Goal: Task Accomplishment & Management: Manage account settings

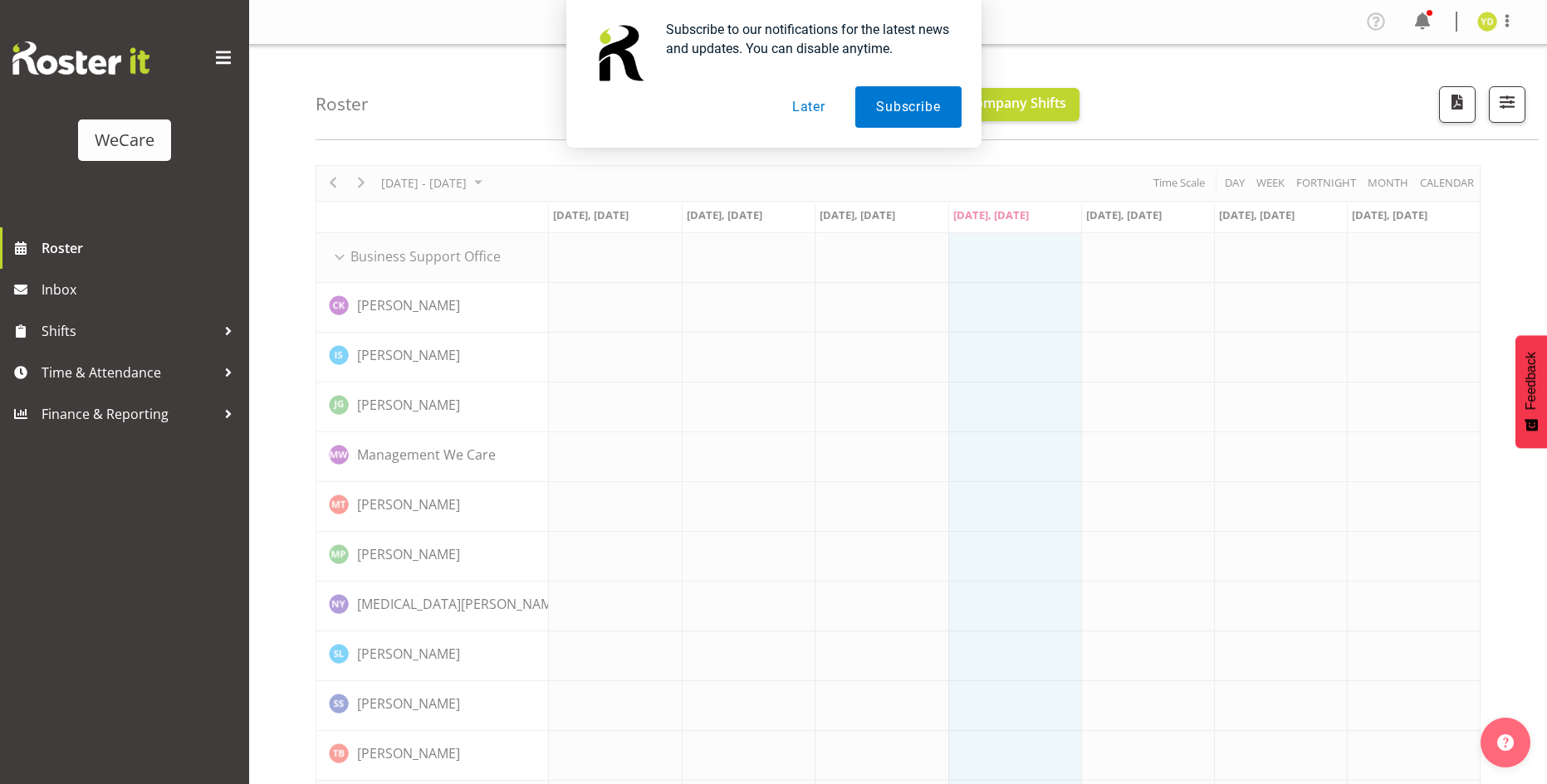
click at [806, 110] on button "Later" at bounding box center [809, 107] width 75 height 42
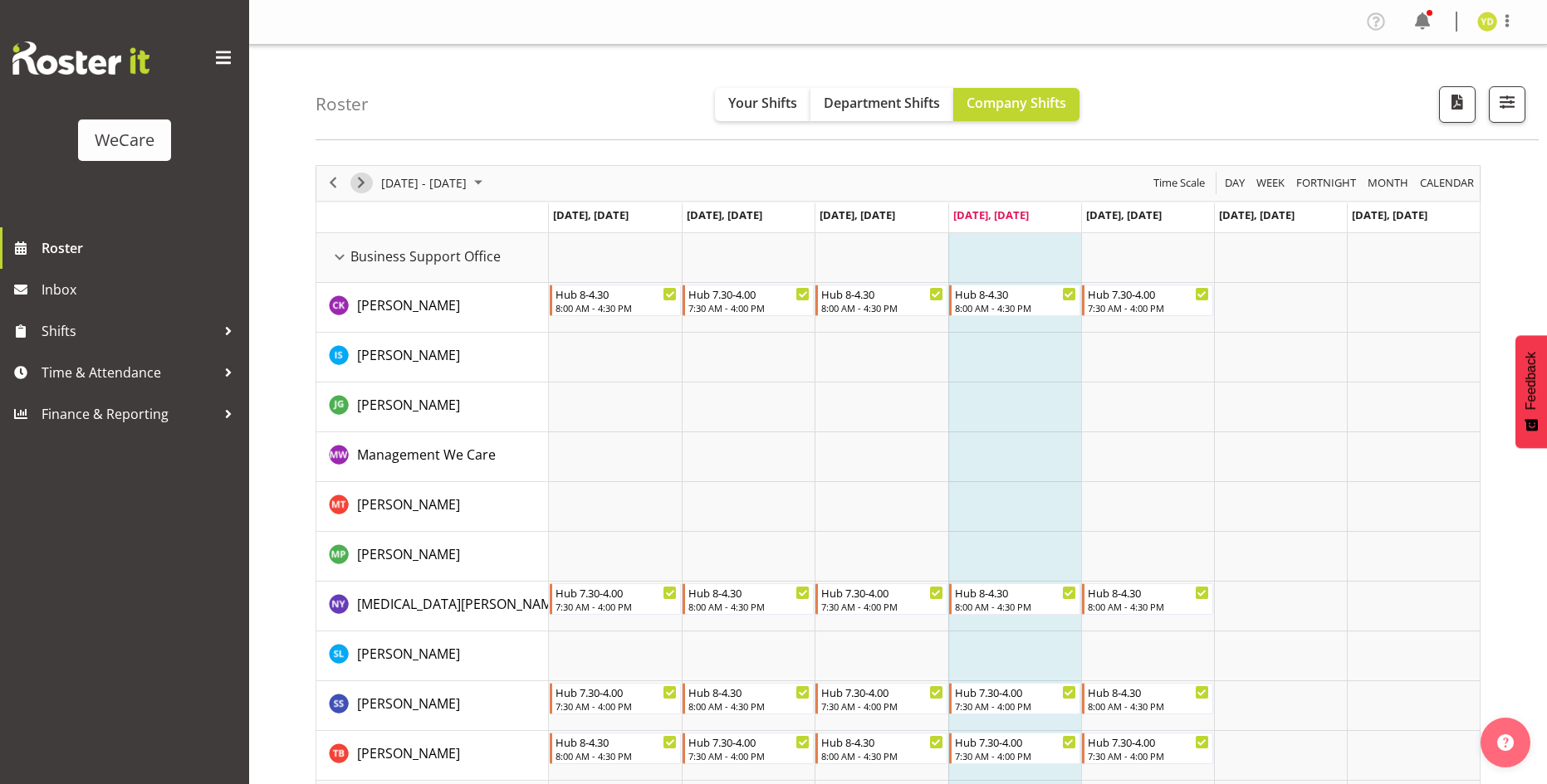
click at [359, 184] on span "Next" at bounding box center [361, 182] width 19 height 20
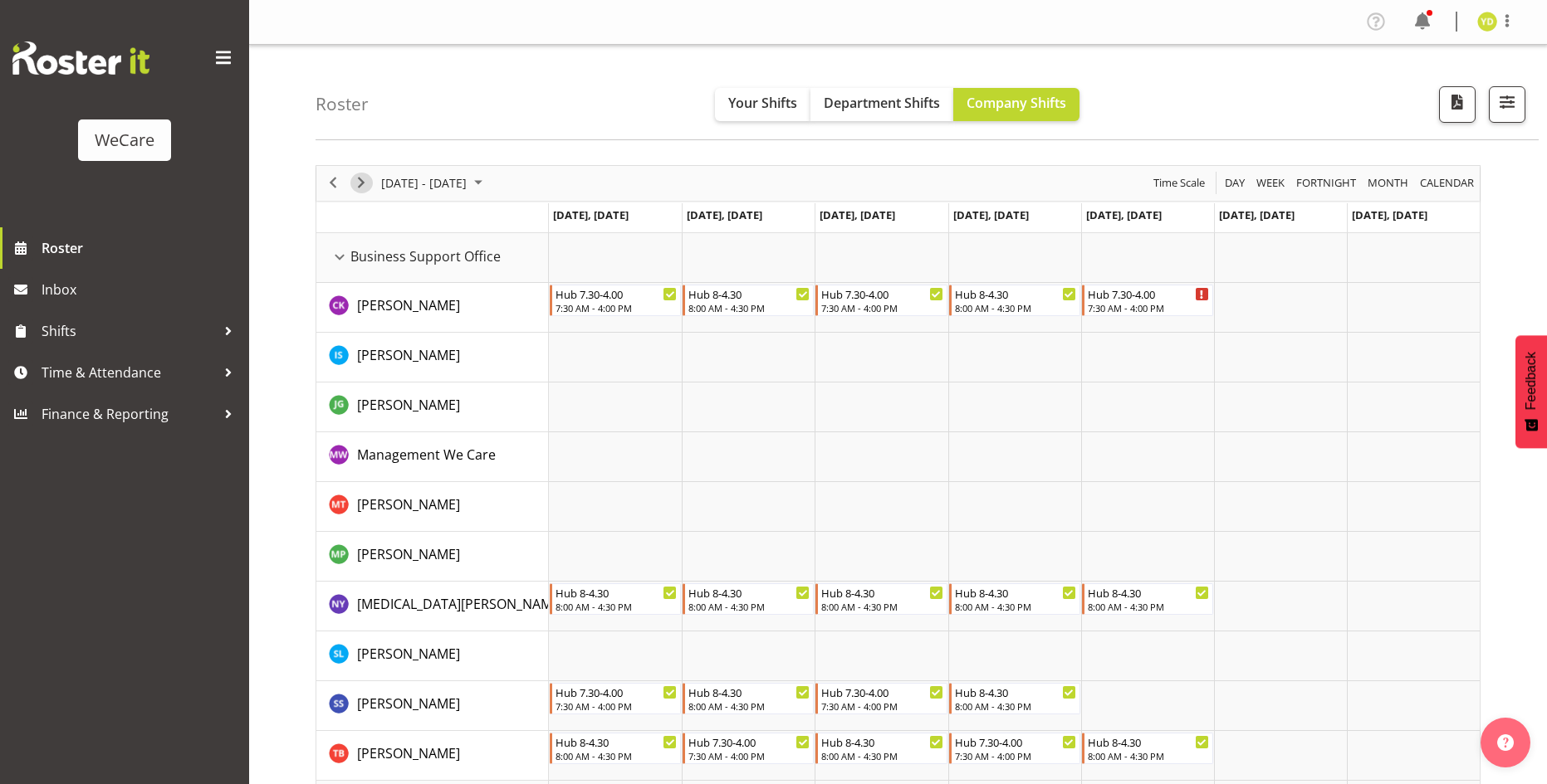
click at [353, 182] on span "Next" at bounding box center [361, 182] width 19 height 20
click at [349, 256] on div "Business Support Office resource" at bounding box center [340, 257] width 21 height 21
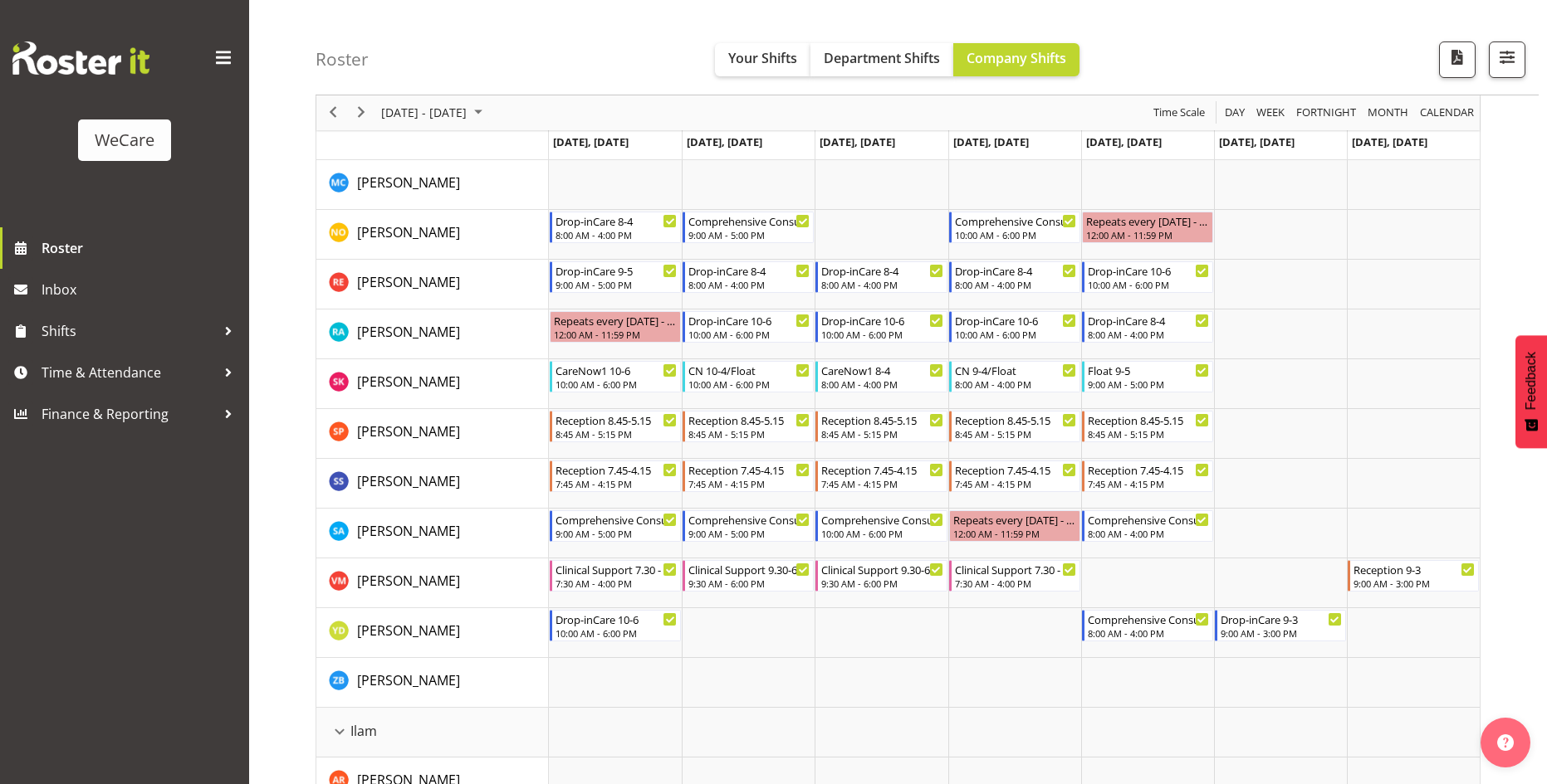
scroll to position [747, 0]
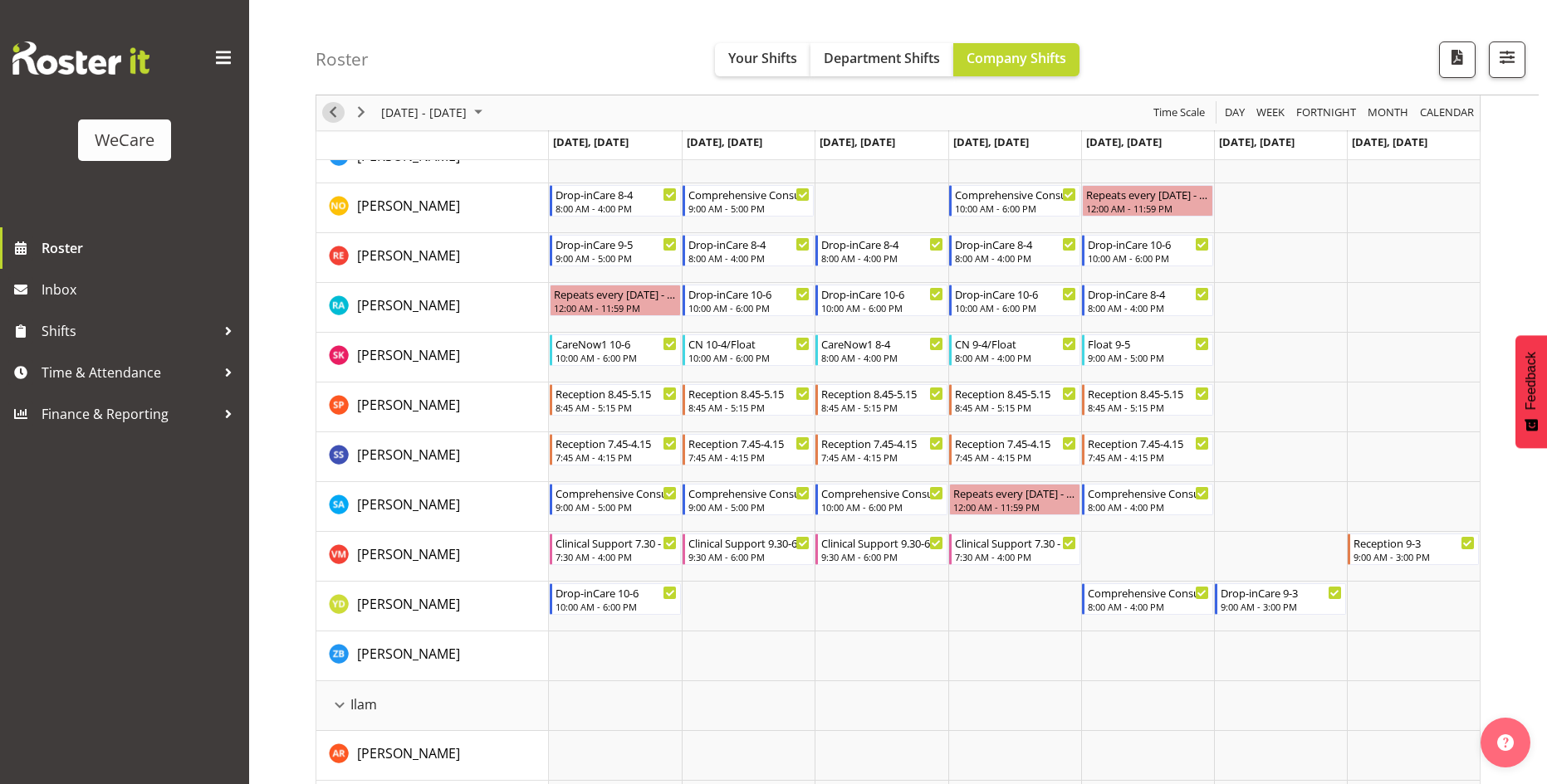
click at [333, 113] on span "Previous" at bounding box center [333, 113] width 19 height 20
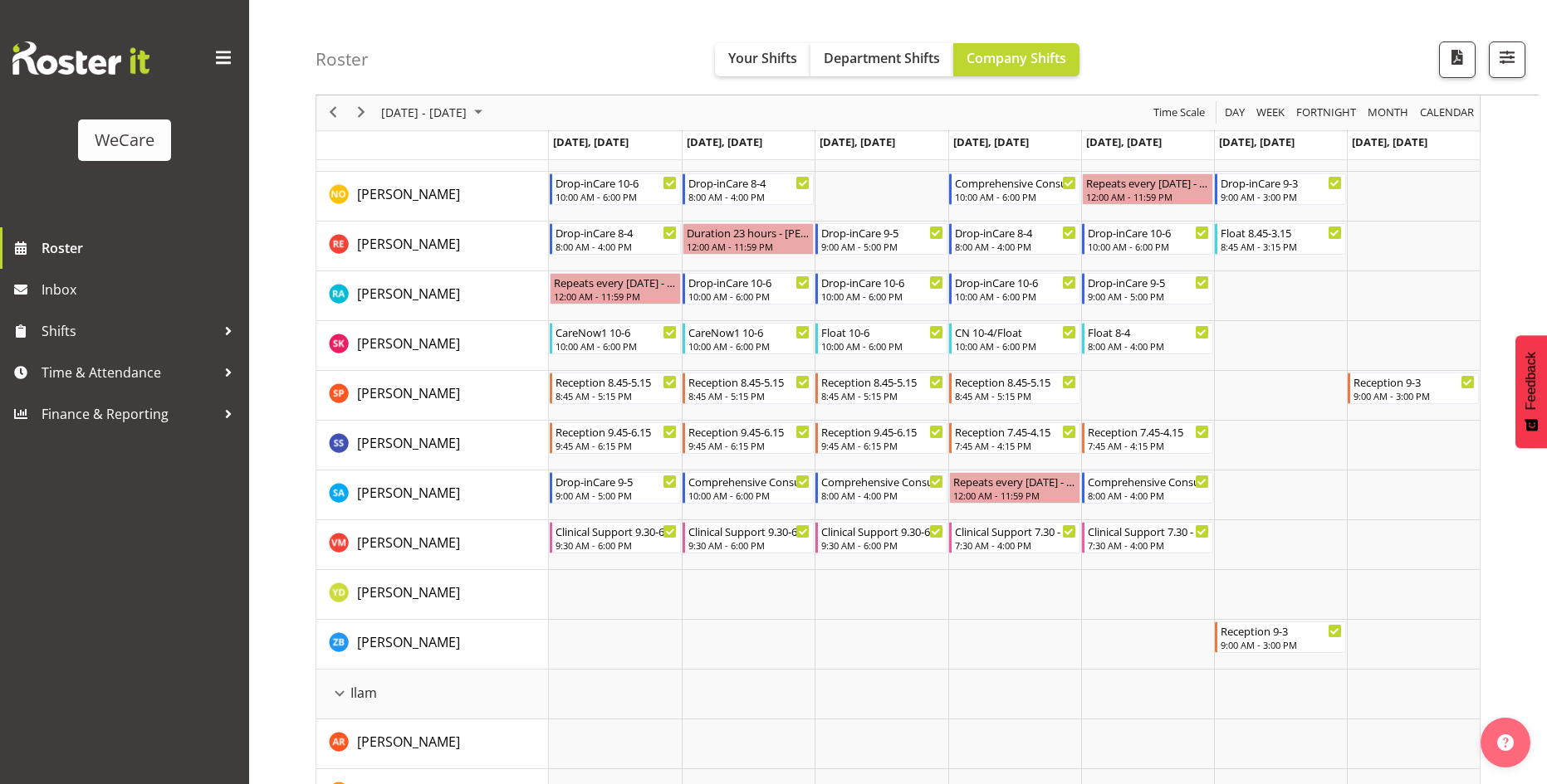
scroll to position [1411, 0]
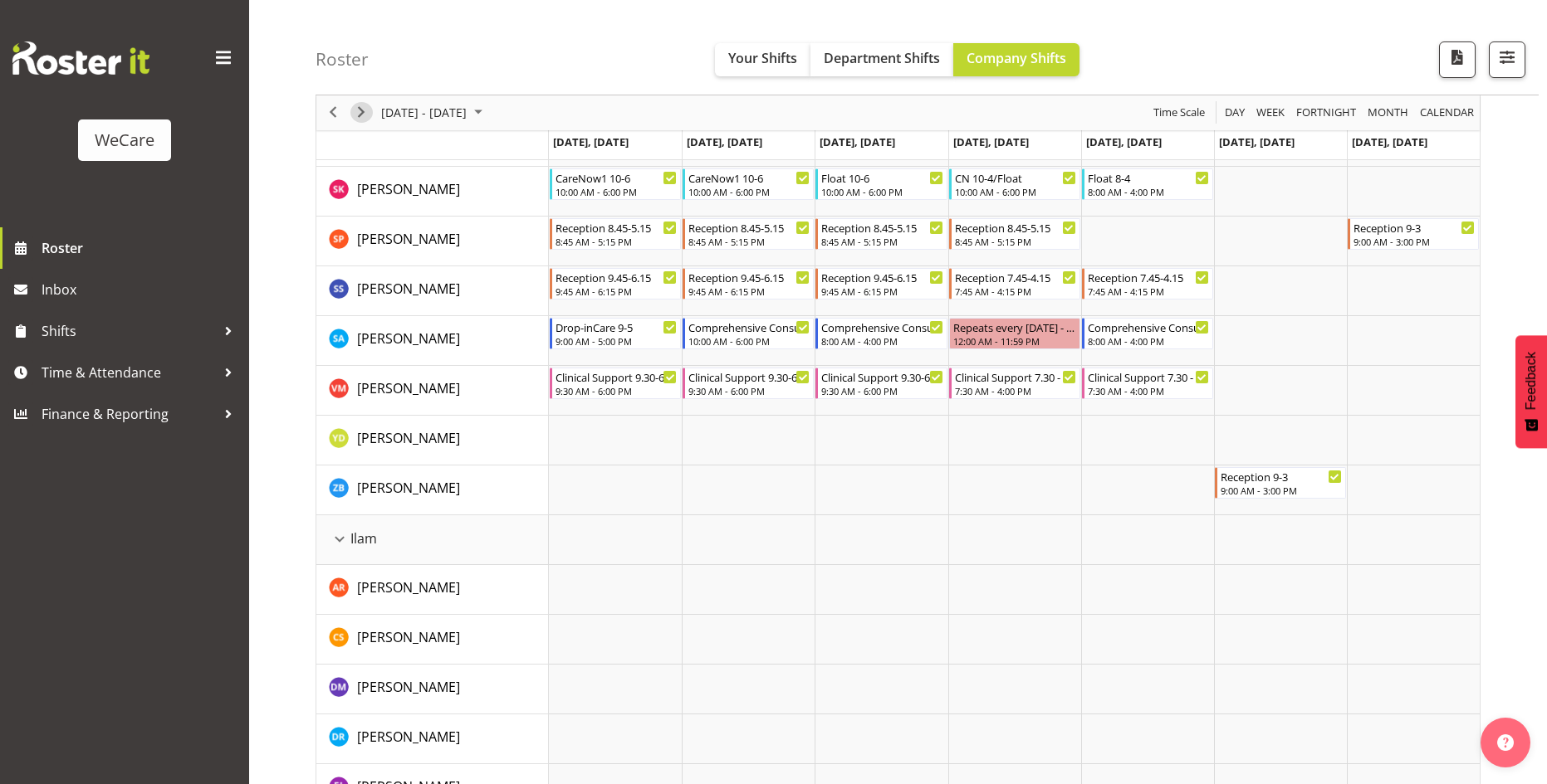
click at [362, 111] on span "Next" at bounding box center [361, 113] width 19 height 20
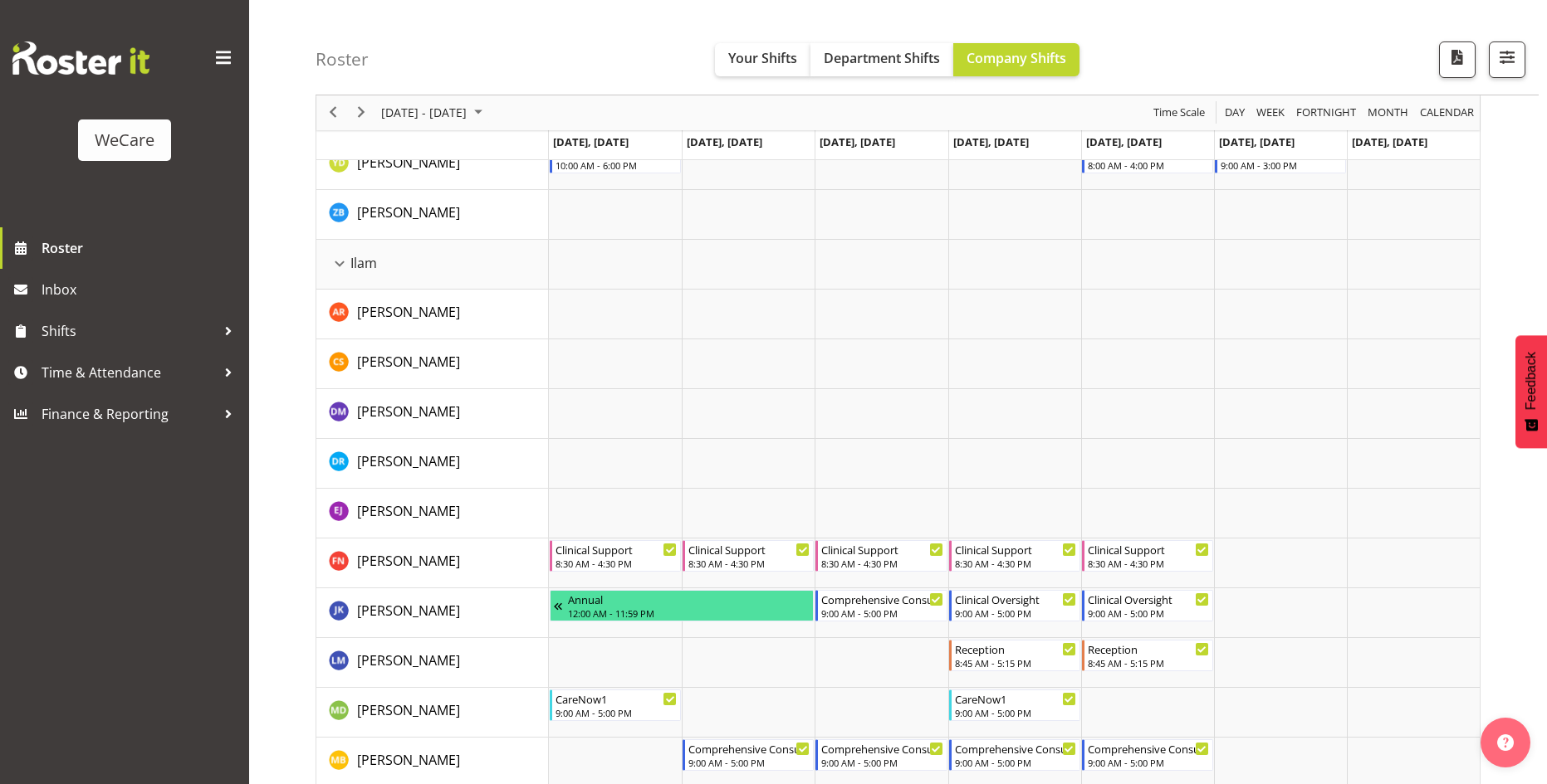
scroll to position [1659, 0]
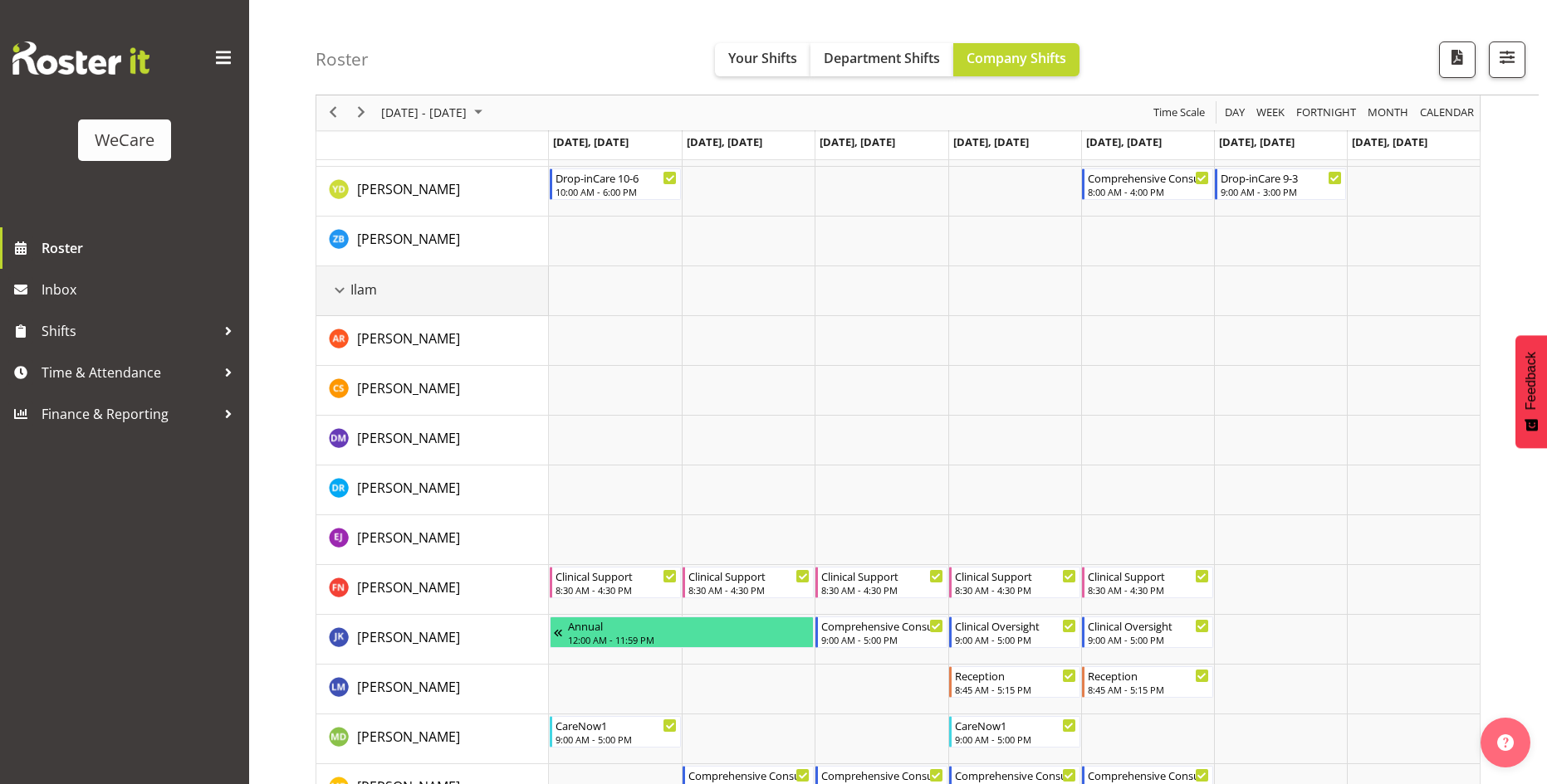
click at [336, 288] on div "Ilam resource" at bounding box center [340, 291] width 21 height 21
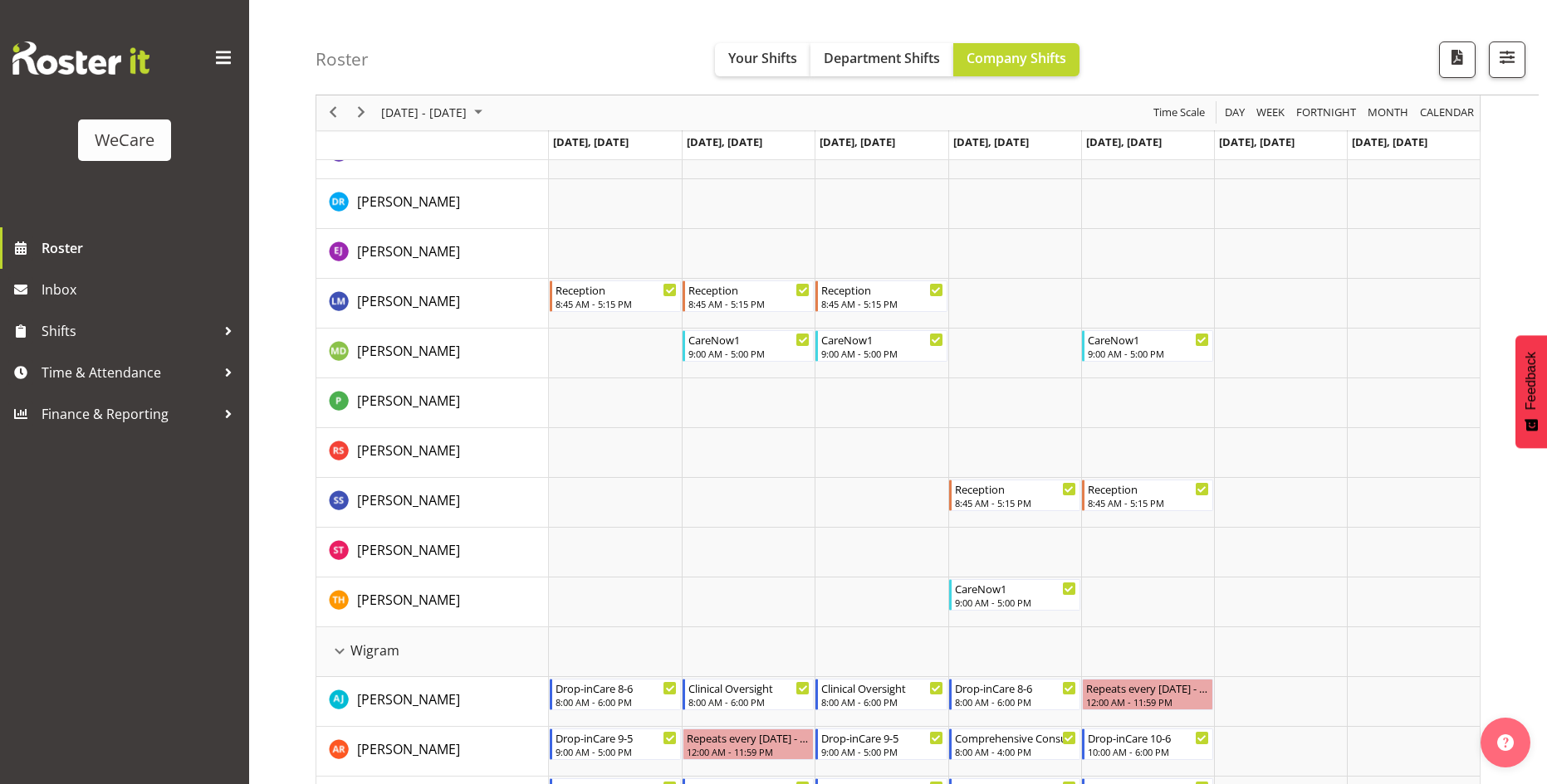
scroll to position [2490, 0]
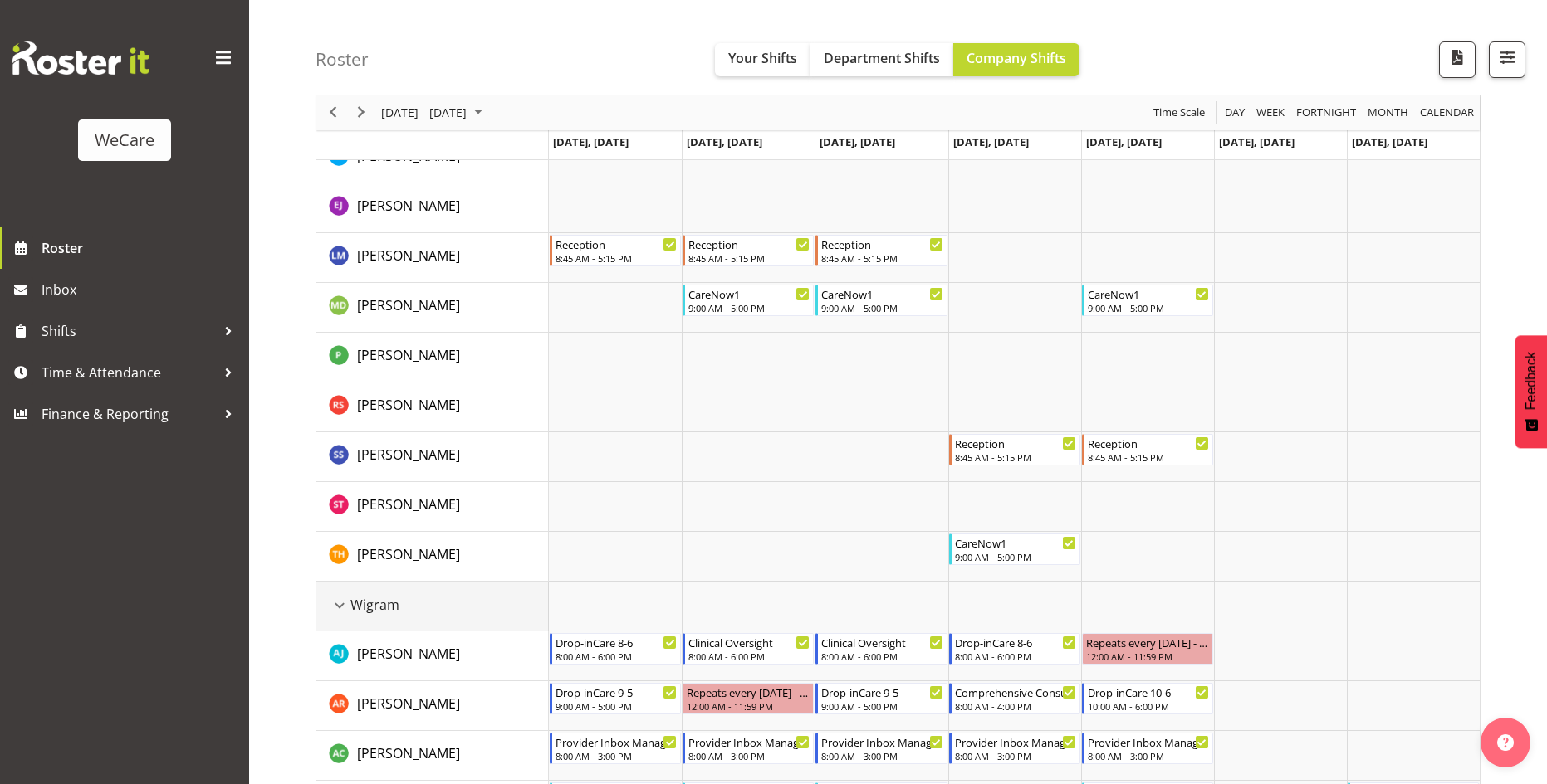
click at [342, 606] on div "Wigram resource" at bounding box center [340, 606] width 21 height 21
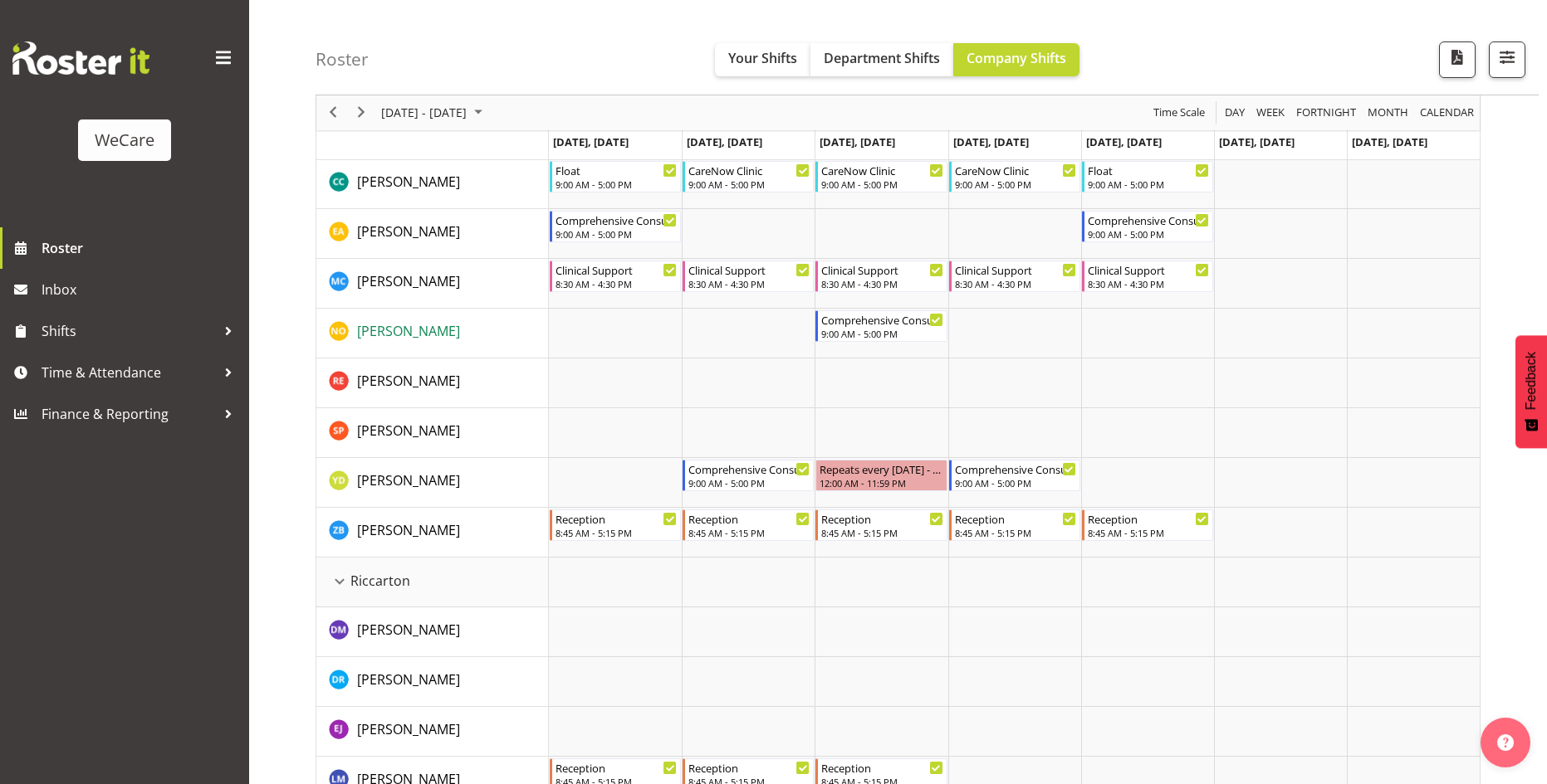
scroll to position [1852, 0]
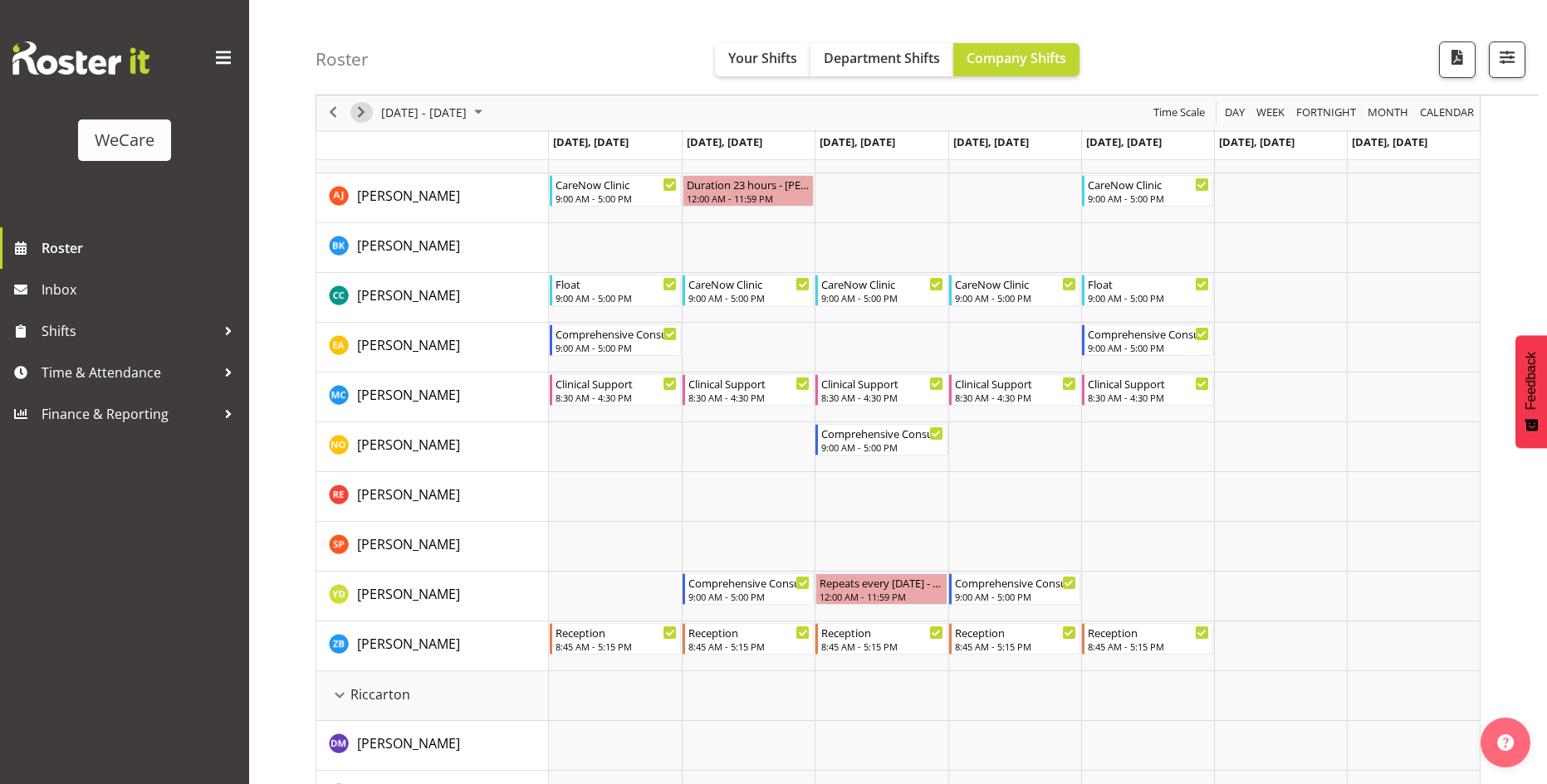
click at [364, 115] on span "Next" at bounding box center [361, 113] width 19 height 20
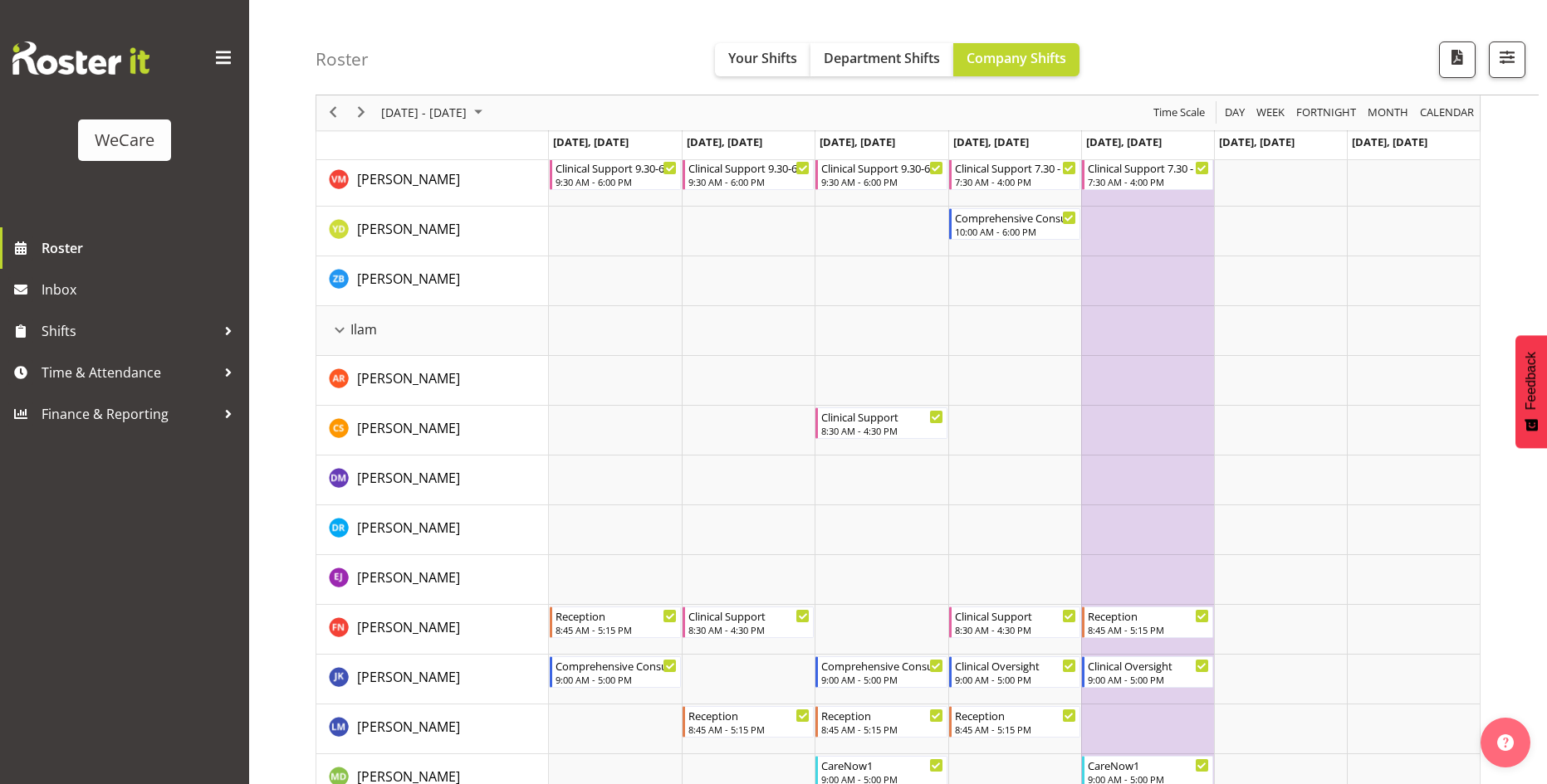
scroll to position [1520, 0]
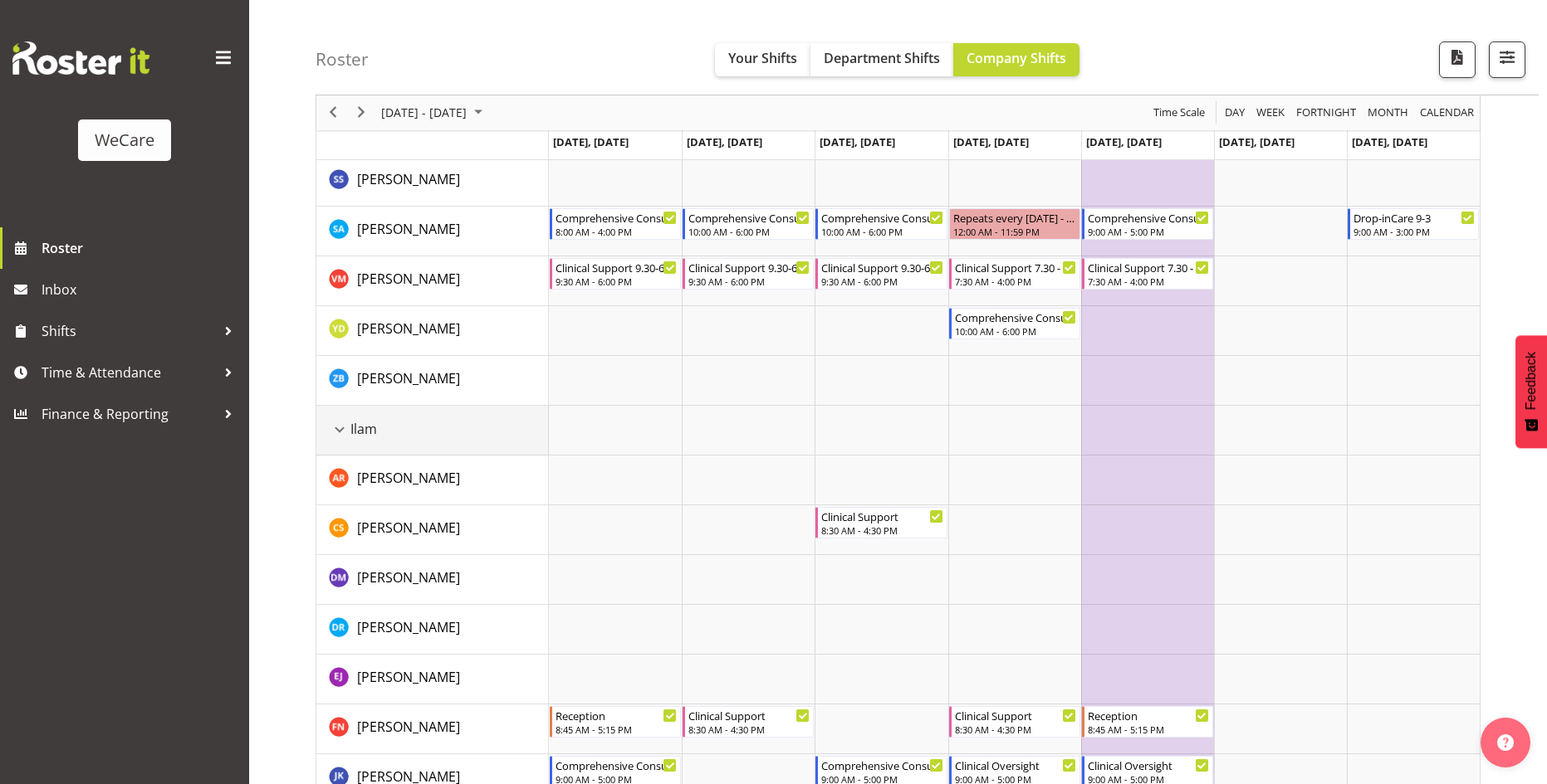
click at [345, 424] on div "Ilam resource" at bounding box center [340, 430] width 21 height 21
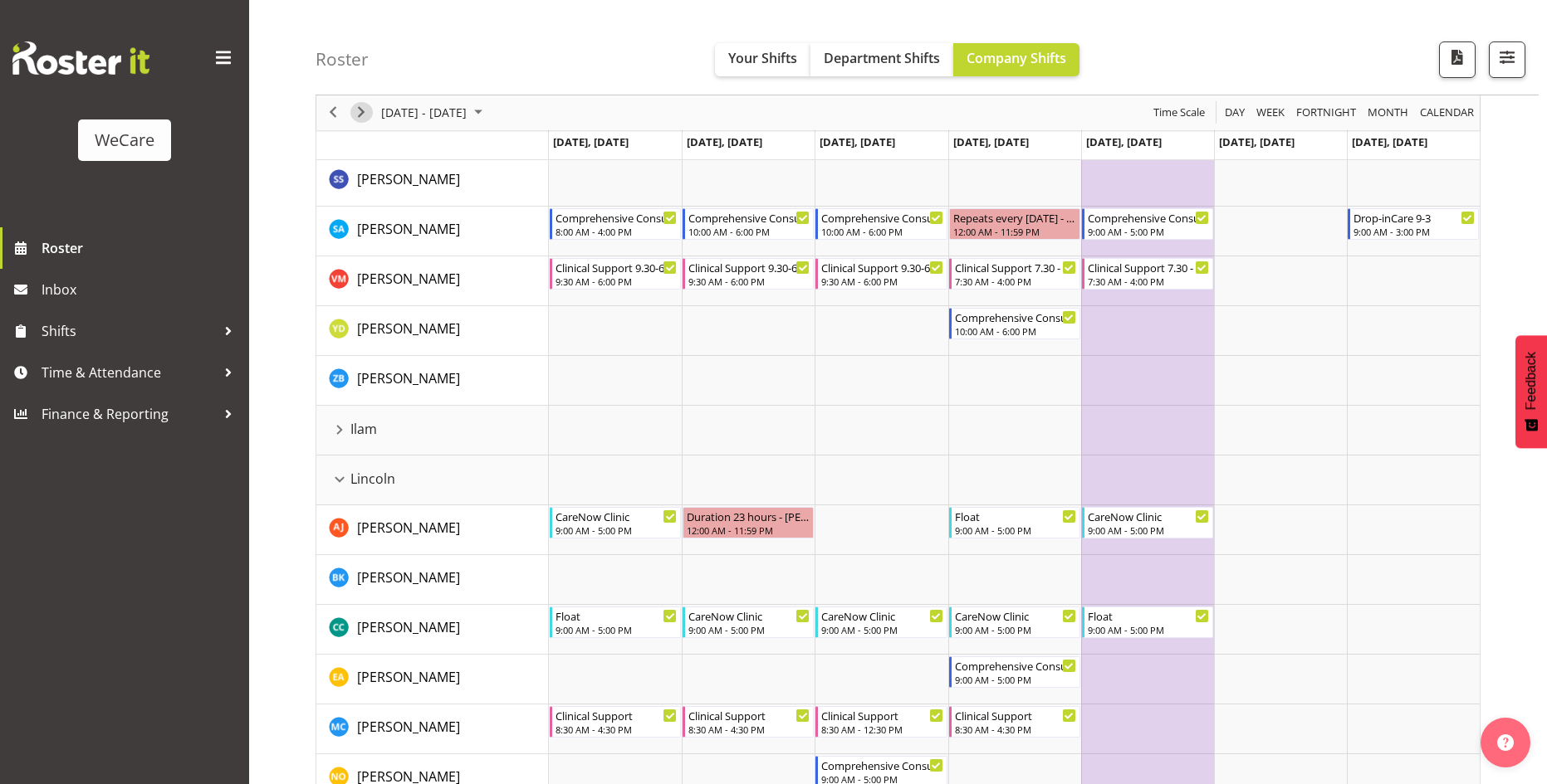
click at [365, 112] on span "Next" at bounding box center [361, 113] width 19 height 20
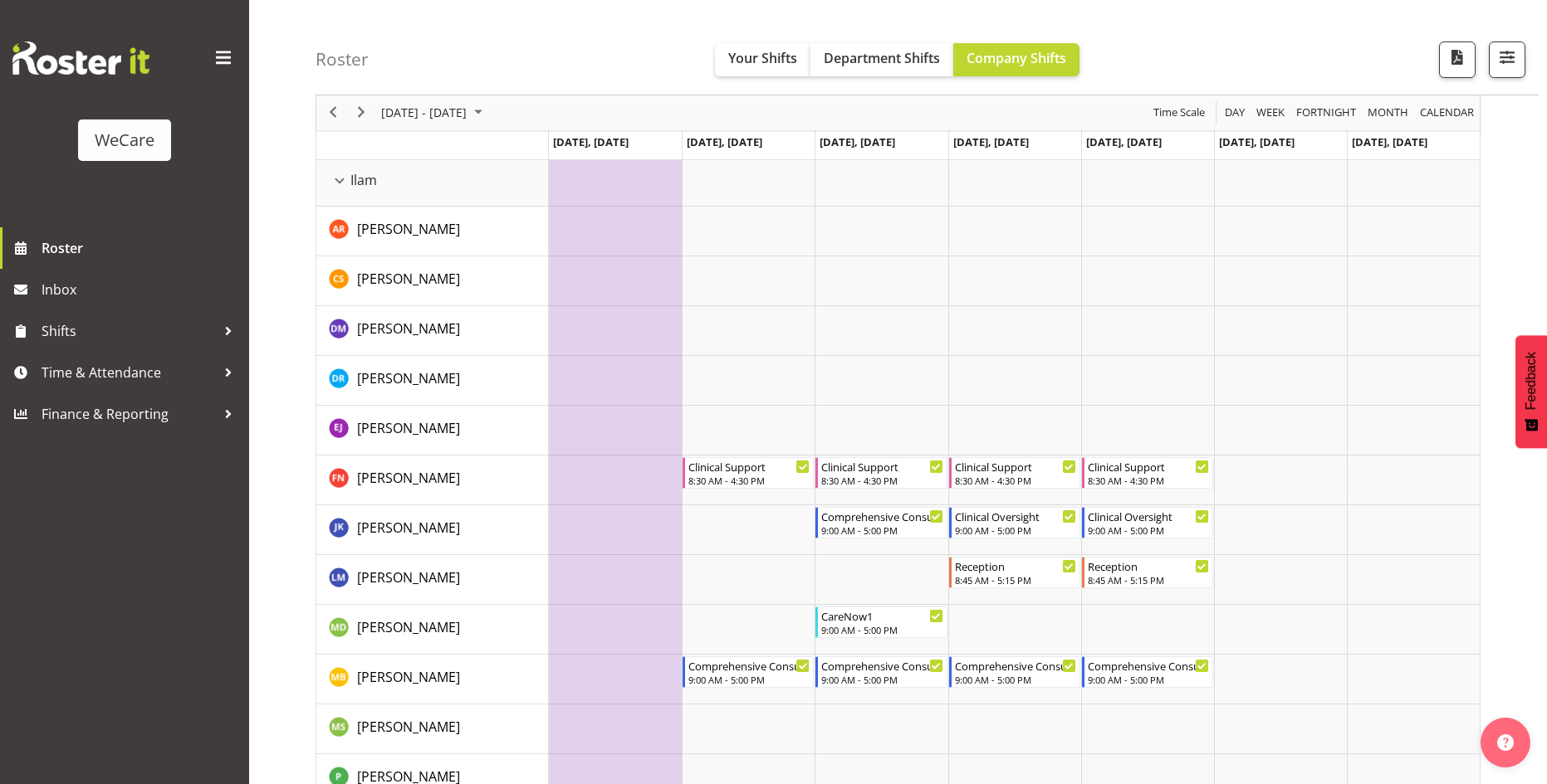
scroll to position [1687, 0]
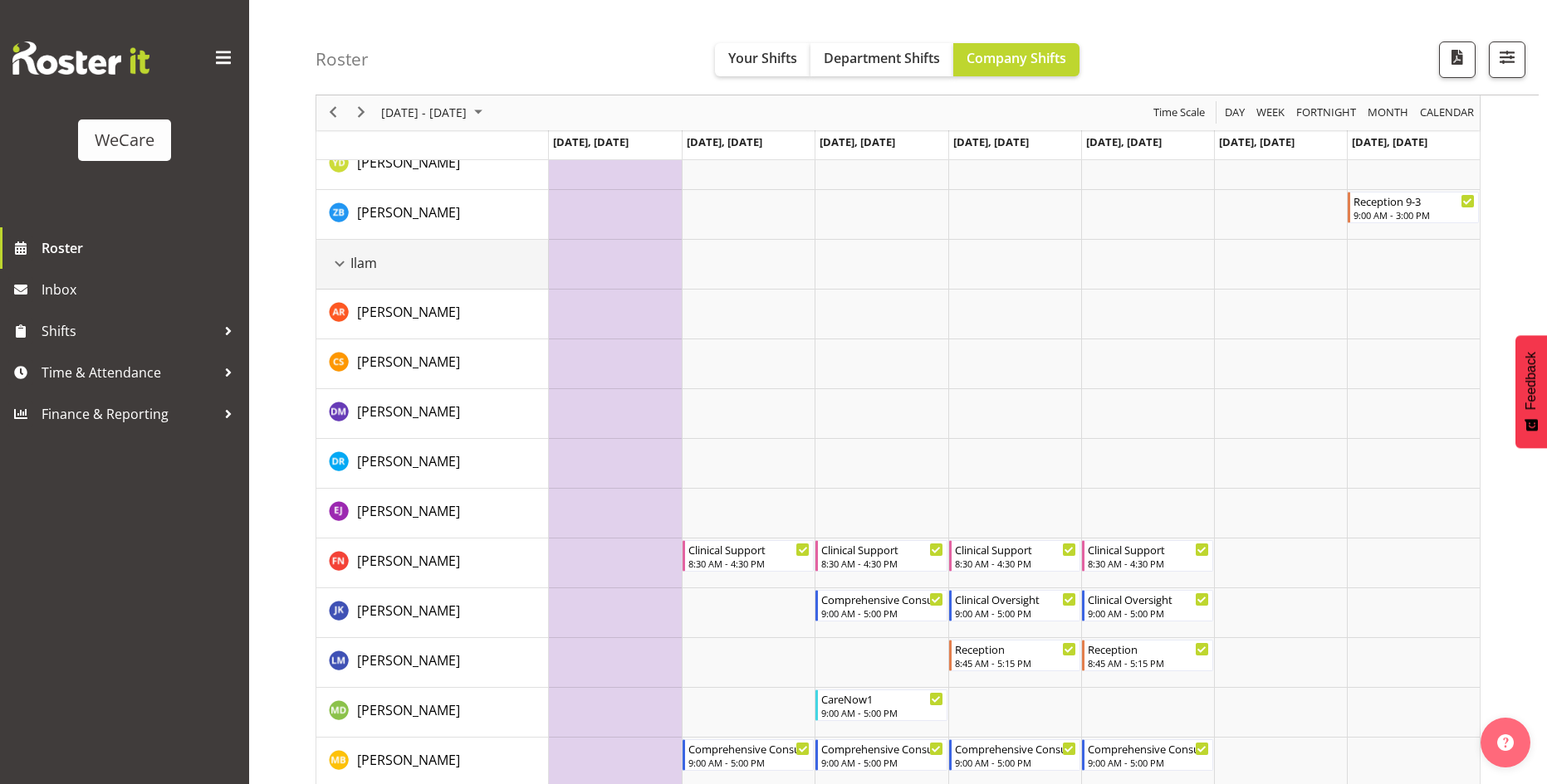
click at [340, 260] on div "Ilam resource" at bounding box center [340, 264] width 21 height 21
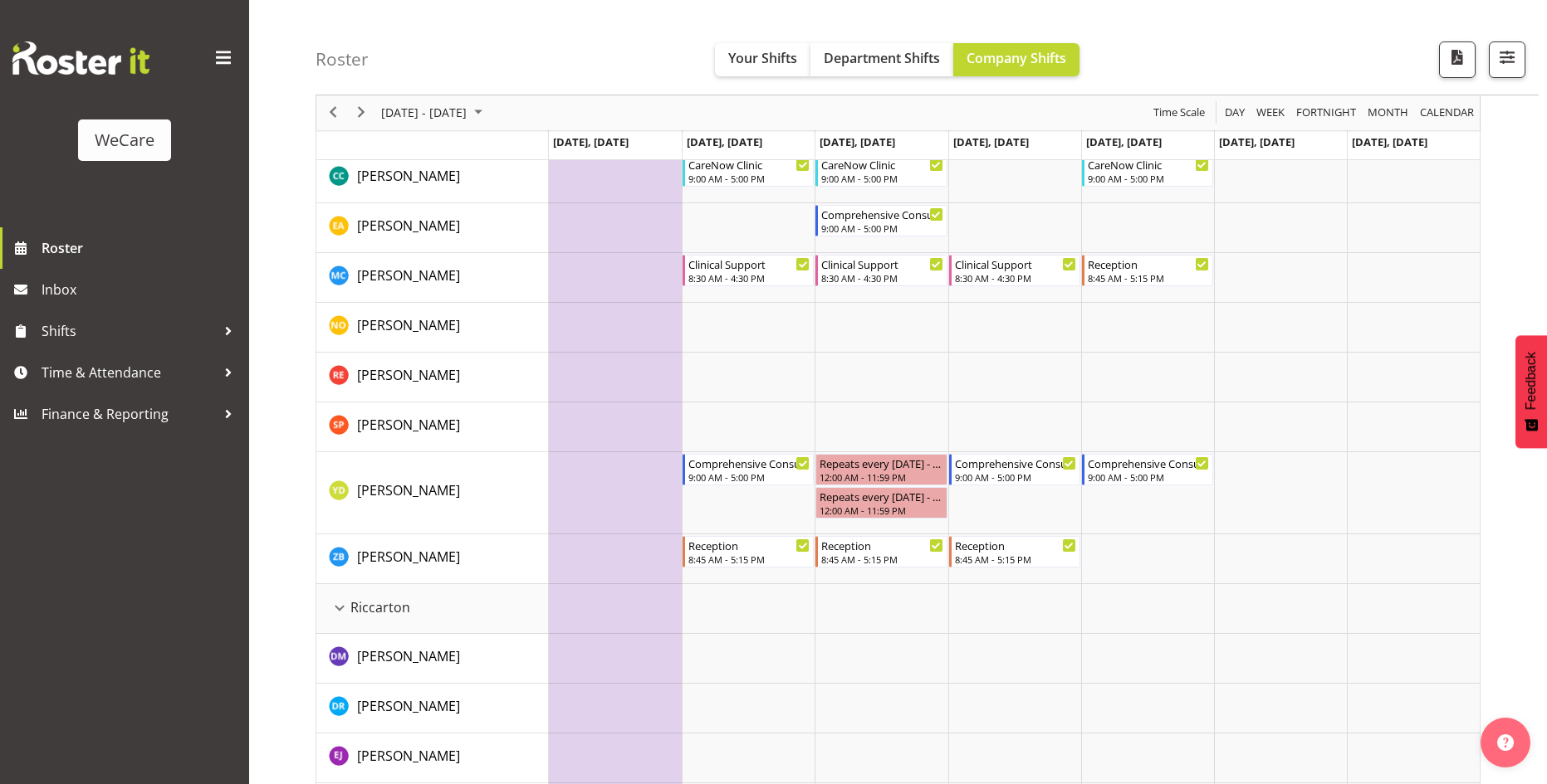
scroll to position [2018, 0]
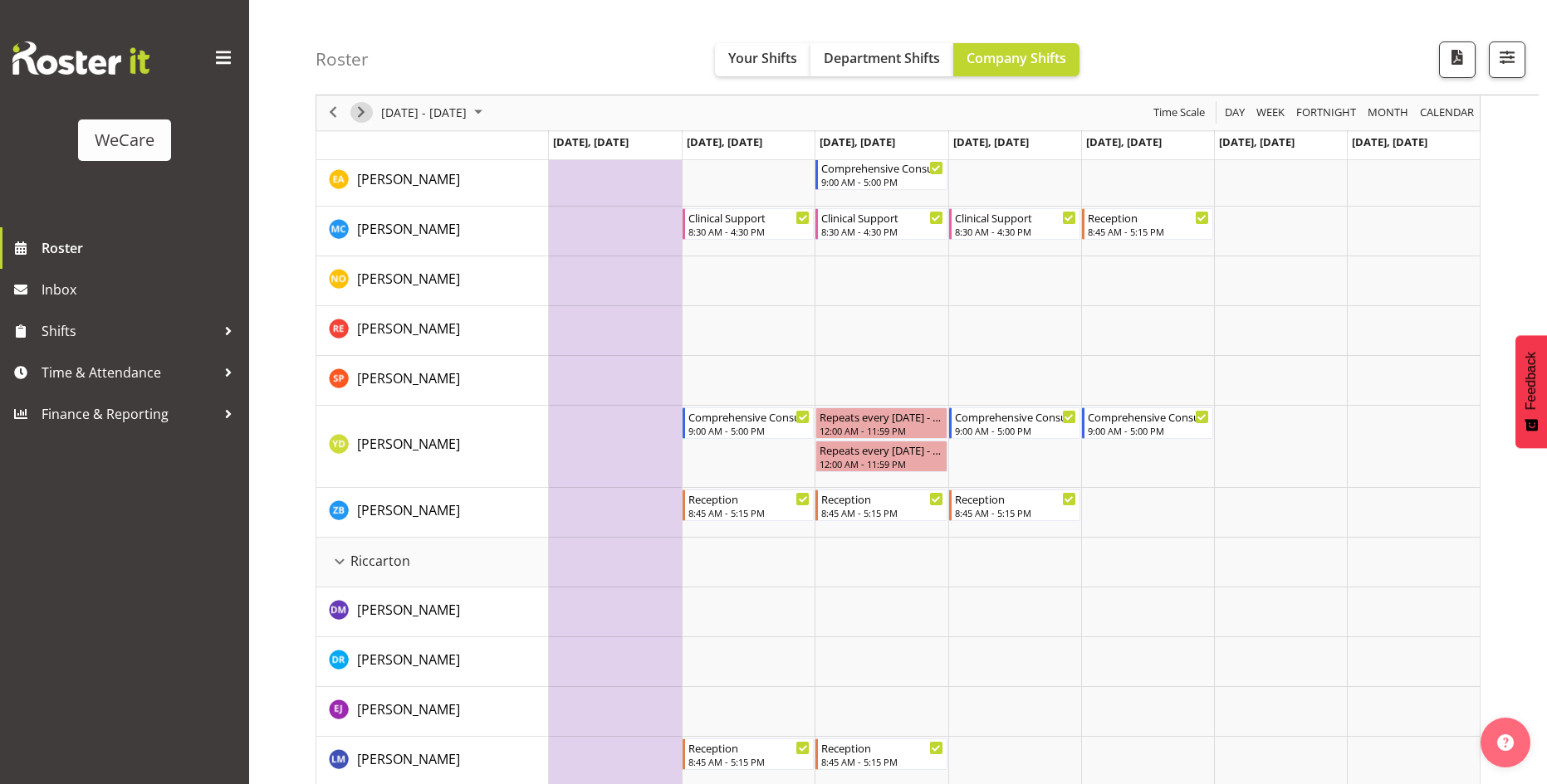
click at [359, 113] on span "Next" at bounding box center [361, 113] width 19 height 20
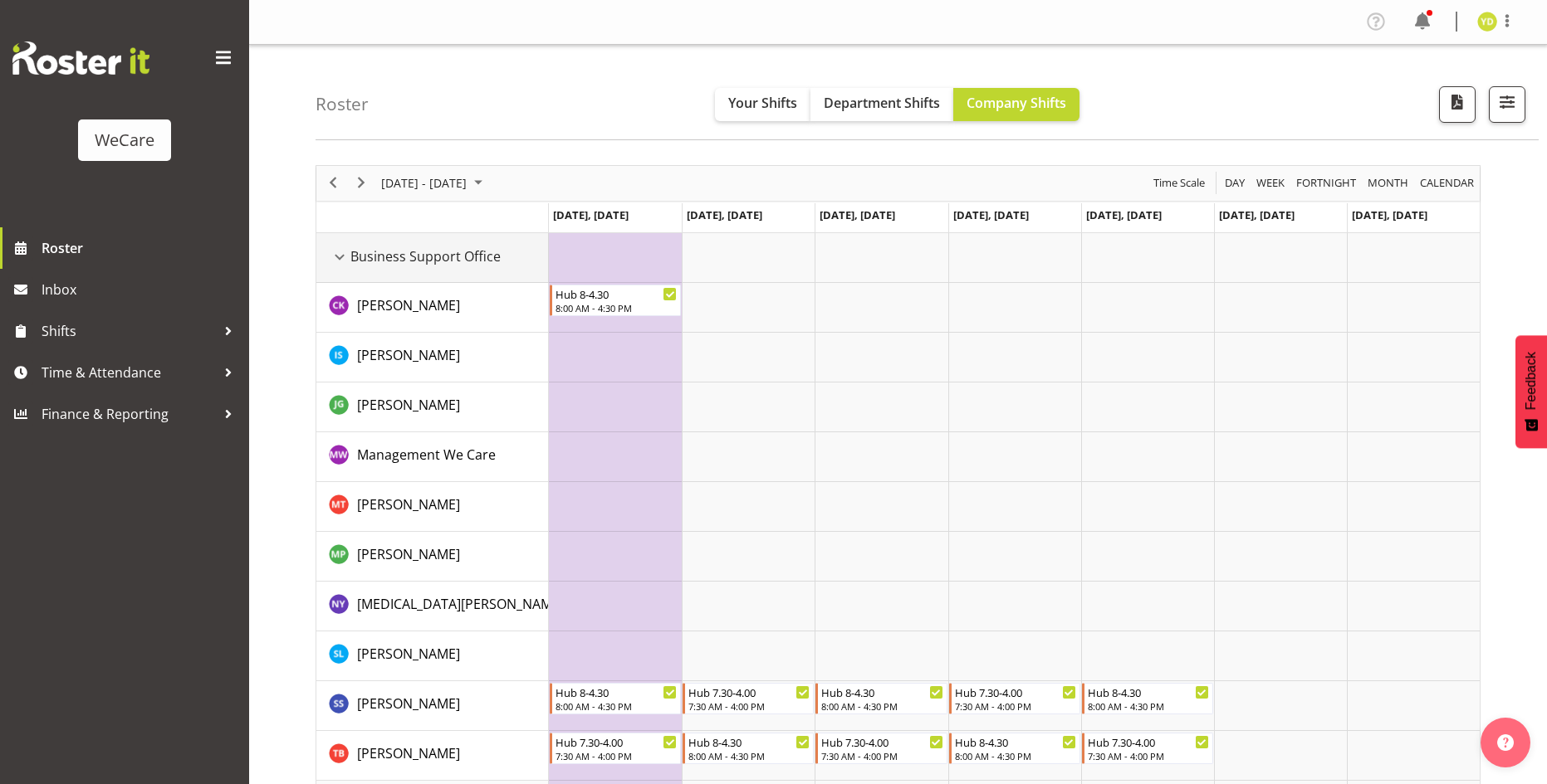
click at [339, 255] on div "Business Support Office resource" at bounding box center [340, 257] width 21 height 21
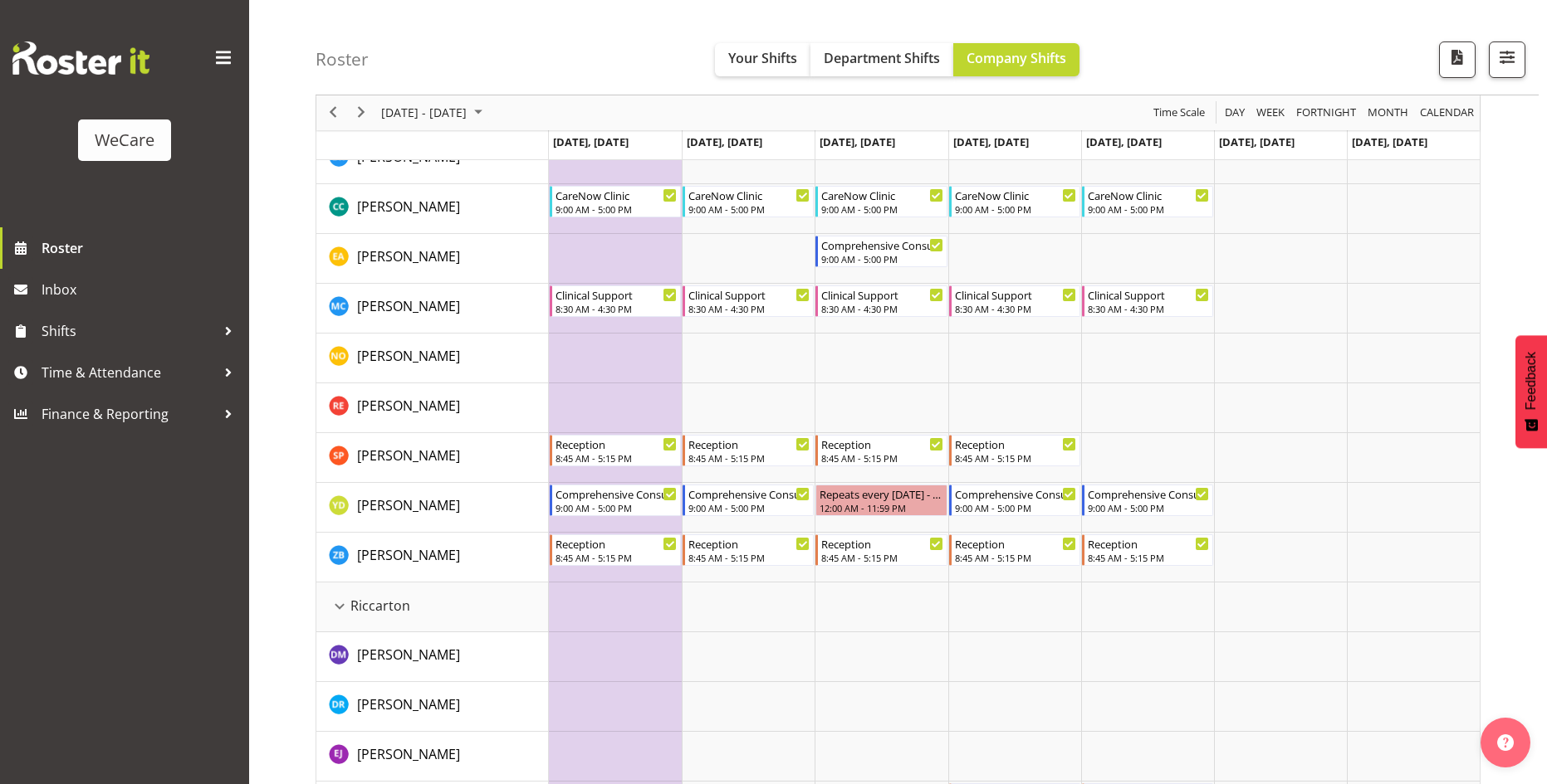
scroll to position [2406, 0]
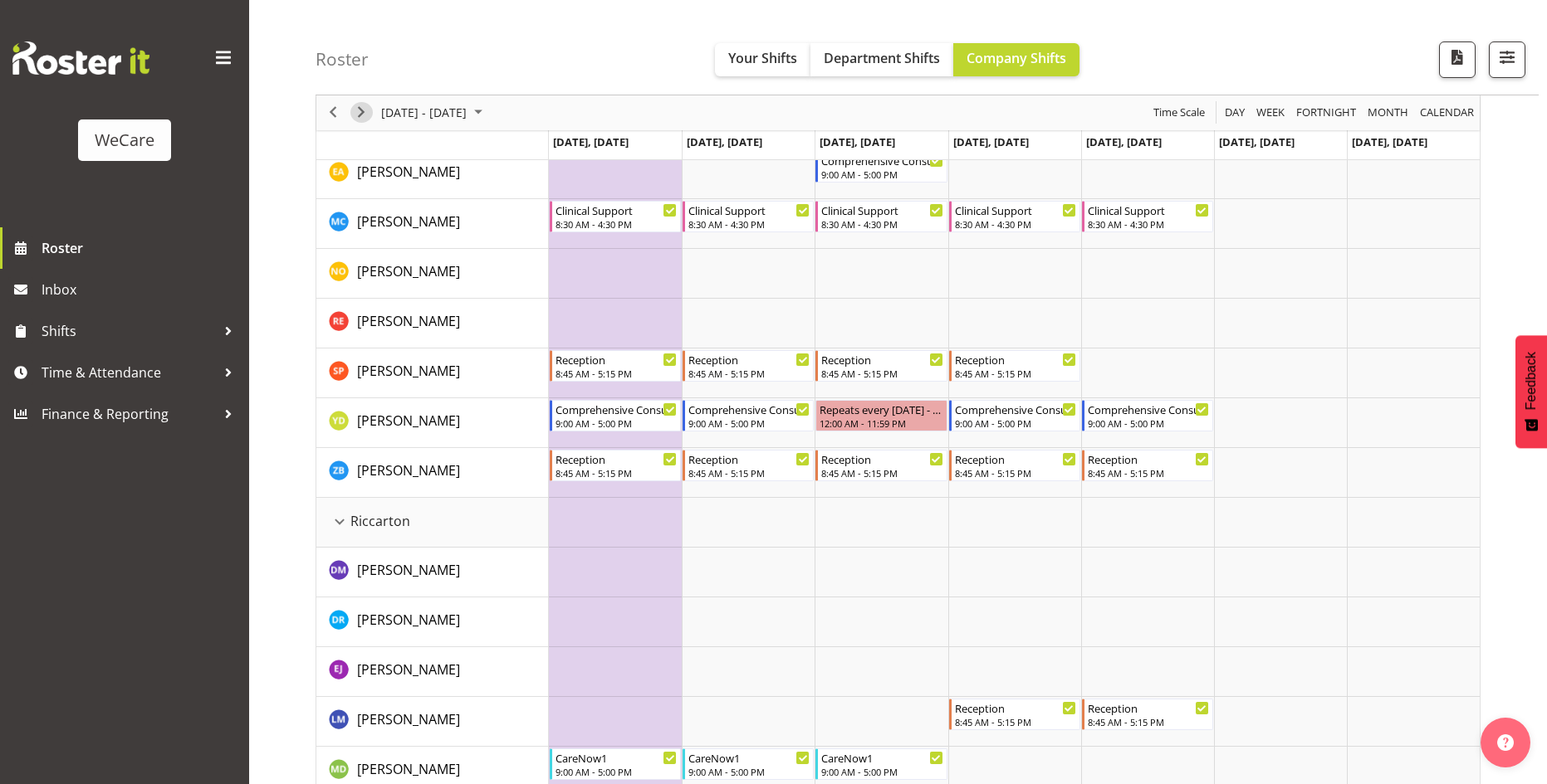
click at [359, 107] on span "Next" at bounding box center [361, 113] width 19 height 20
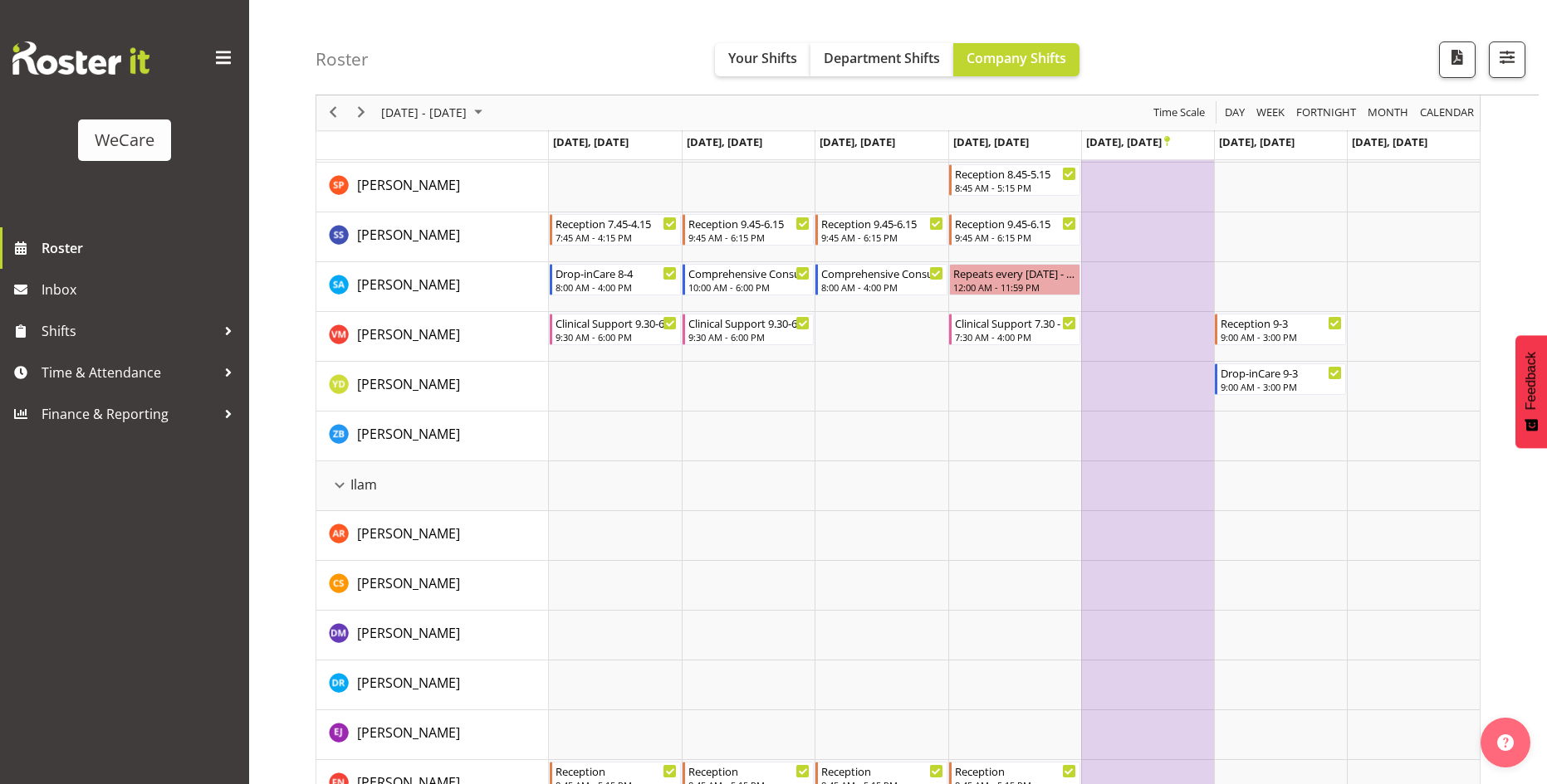
scroll to position [1494, 0]
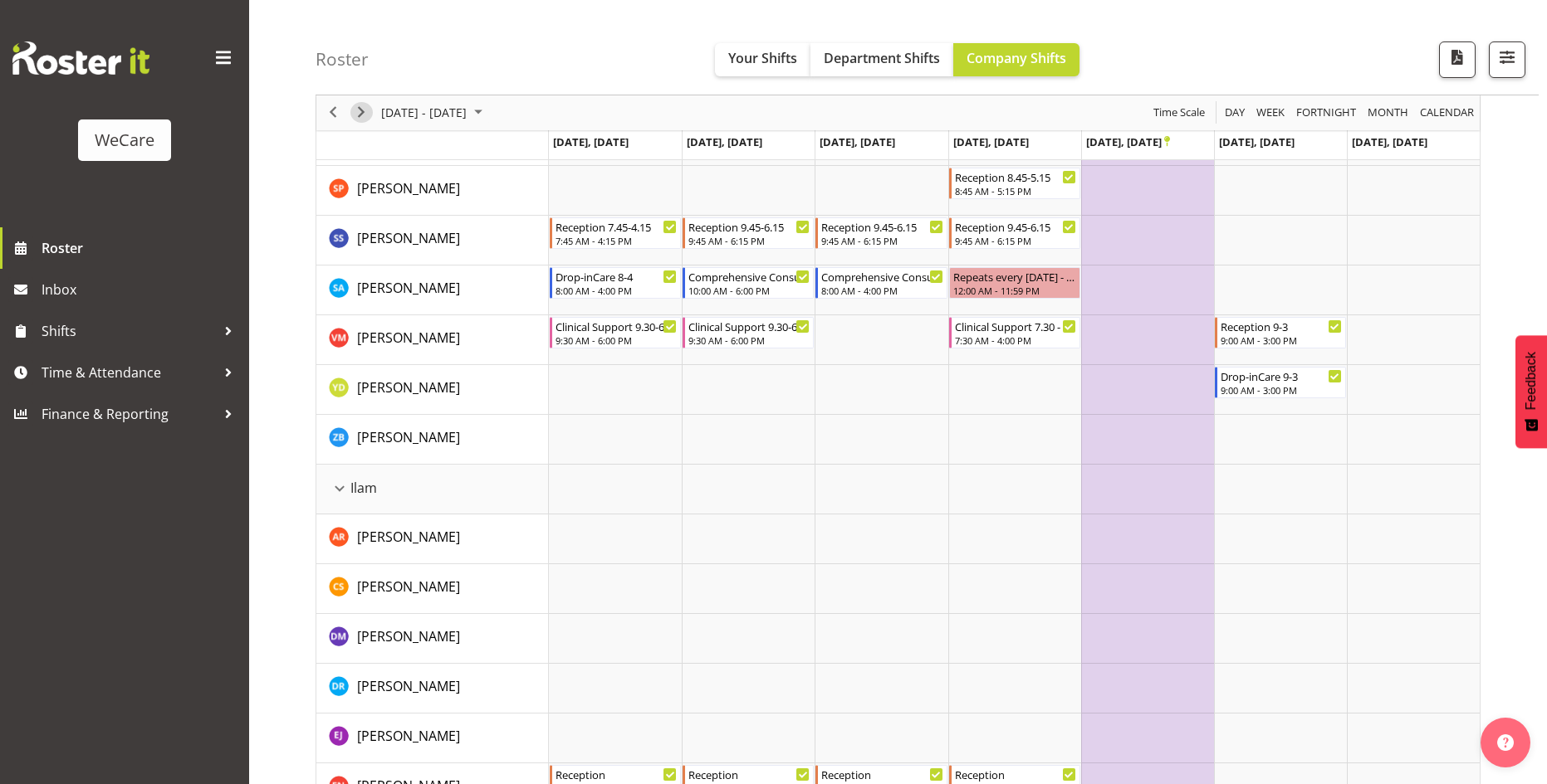
click at [360, 112] on span "Next" at bounding box center [361, 113] width 19 height 20
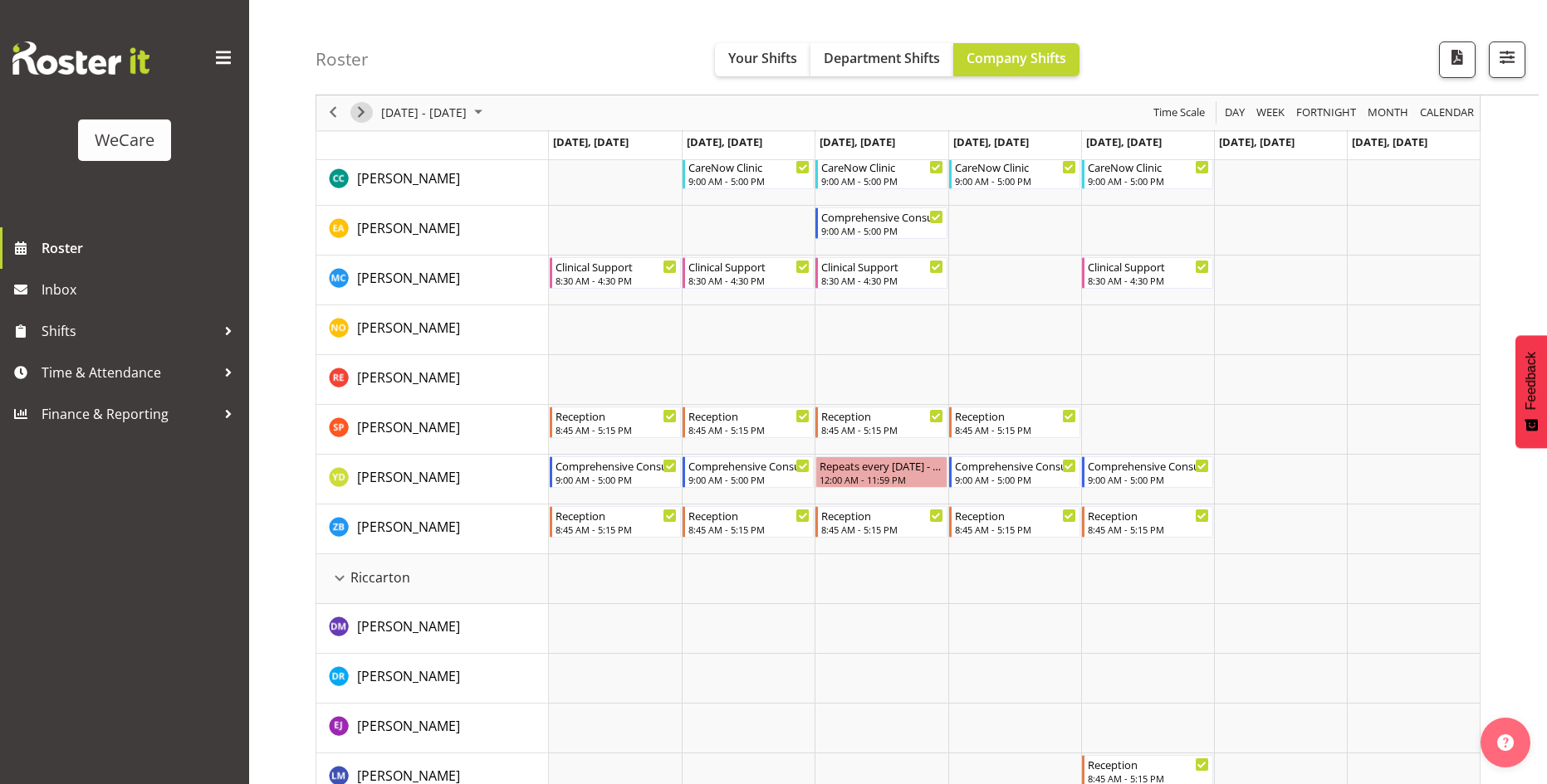
scroll to position [2822, 0]
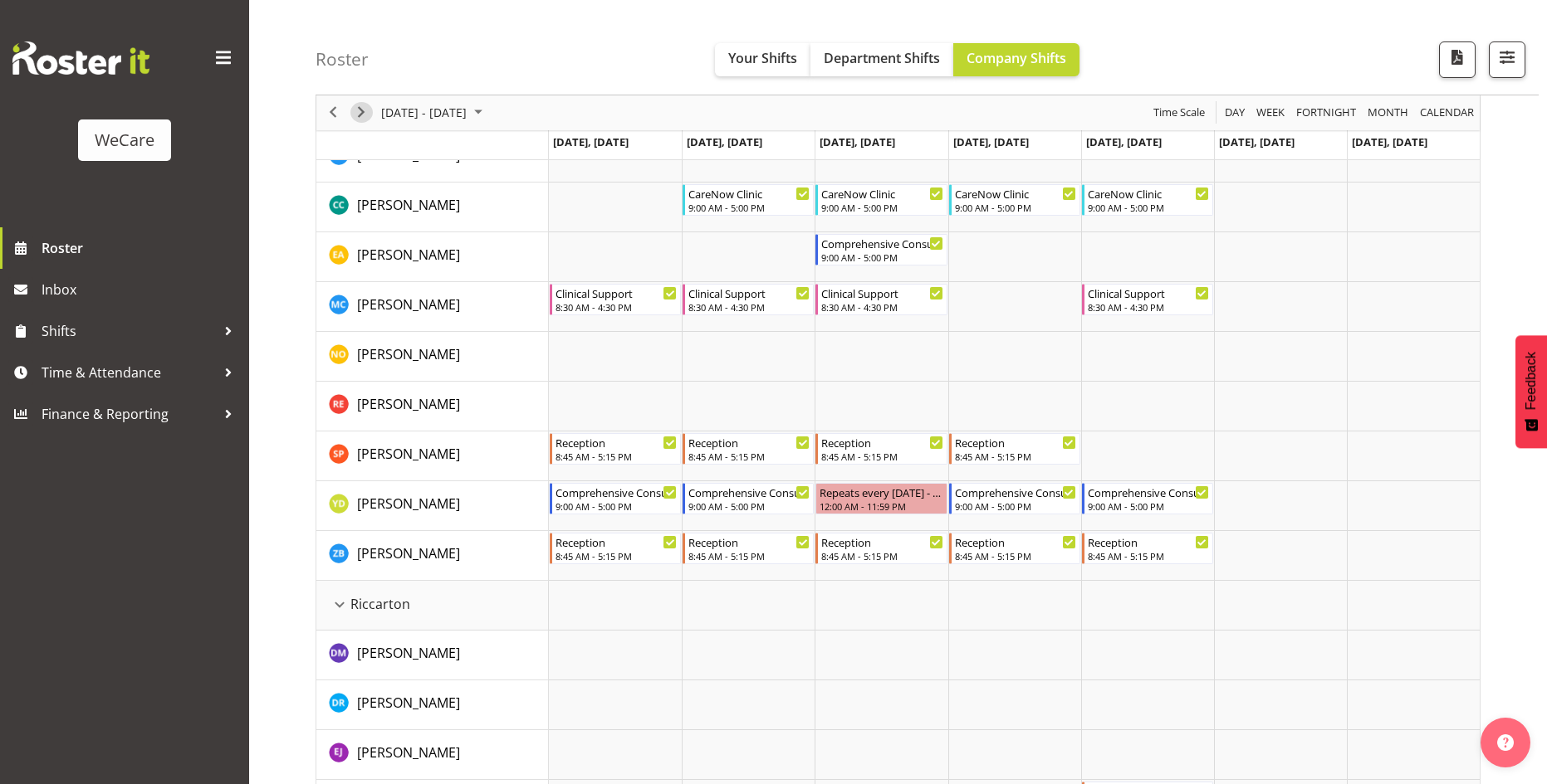
click at [362, 109] on span "Next" at bounding box center [361, 113] width 19 height 20
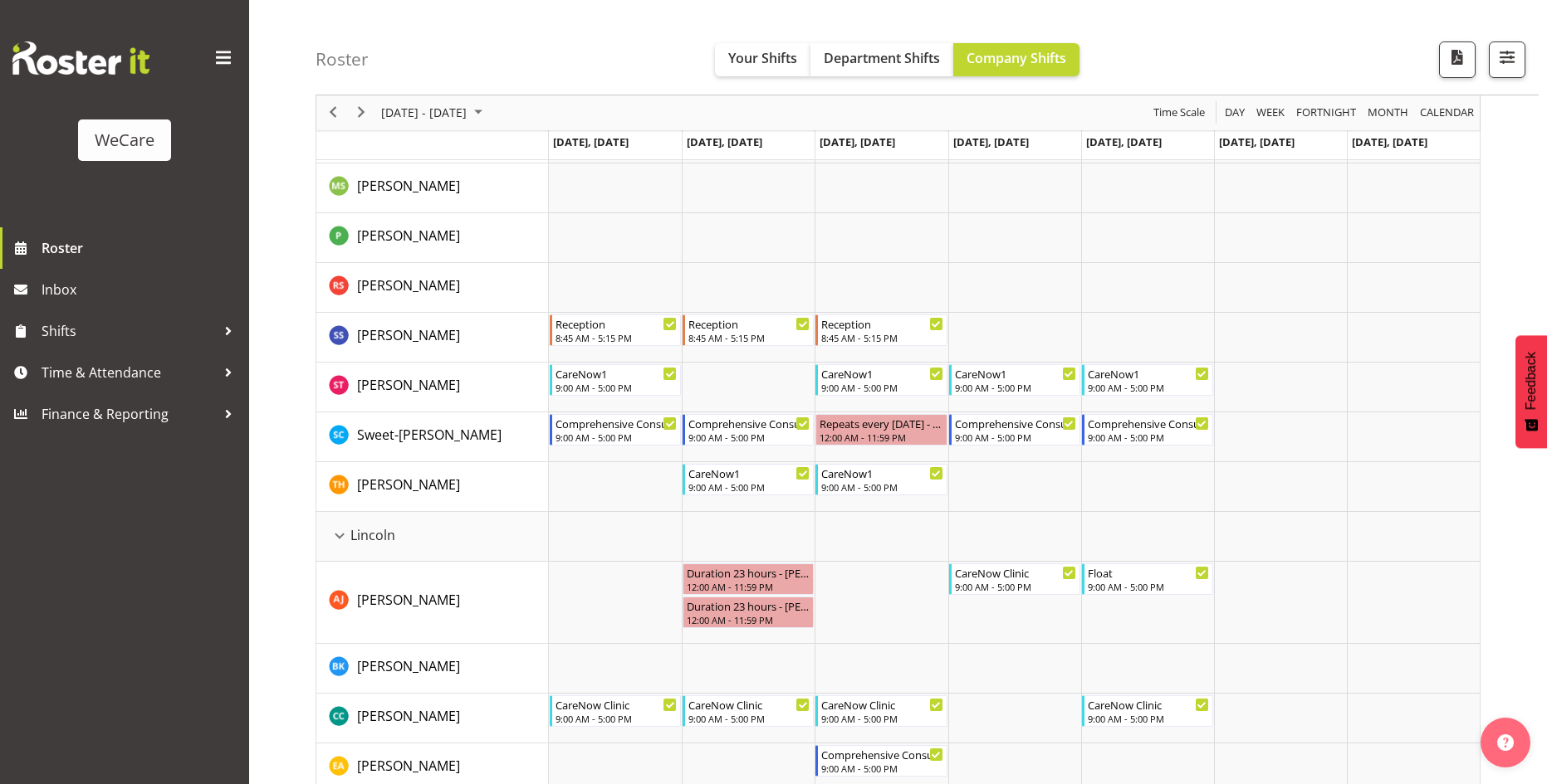
scroll to position [2324, 0]
